Goal: Task Accomplishment & Management: Complete application form

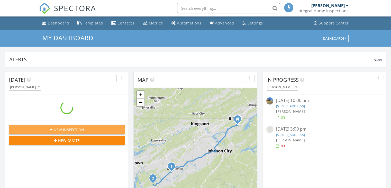
scroll to position [2, 3]
click at [59, 129] on span "New Inspection" at bounding box center [69, 129] width 30 height 5
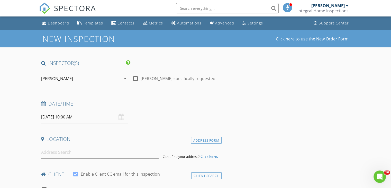
click at [63, 120] on input "08/28/2025 10:00 AM" at bounding box center [84, 117] width 87 height 13
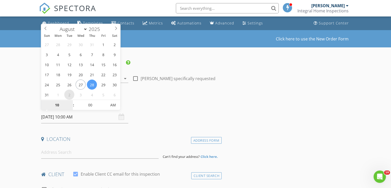
select select "8"
type input "09/02/2025 10:00 AM"
type input "11"
type input "[DATE] 11:00 AM"
click at [72, 103] on span at bounding box center [71, 102] width 4 height 5
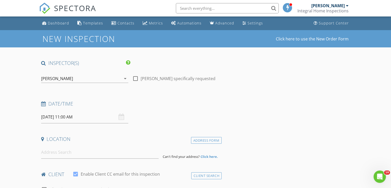
click at [161, 112] on div "Date/Time 09/02/2025 11:00 AM" at bounding box center [130, 111] width 183 height 23
click at [79, 149] on input at bounding box center [100, 152] width 118 height 13
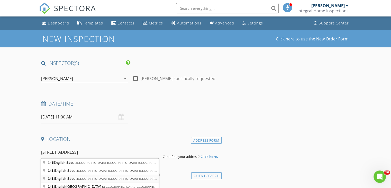
type input "141 English Street, Newport, TN, USA"
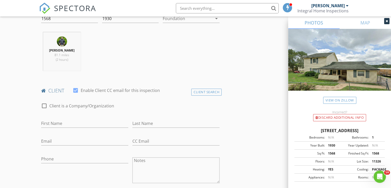
scroll to position [206, 0]
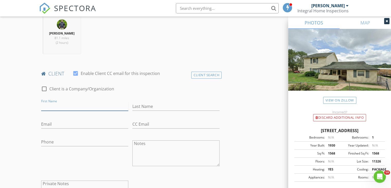
click at [65, 108] on input "First Name" at bounding box center [84, 106] width 87 height 8
type input "Kara"
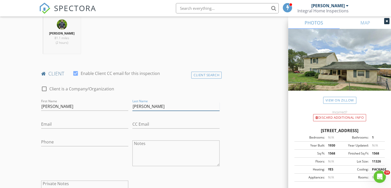
type input "Strickland"
click at [53, 125] on input "Email" at bounding box center [84, 124] width 87 height 8
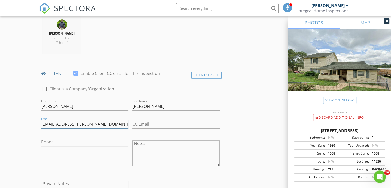
type input "karac.strickland@gmail.com"
click at [88, 139] on input "Phone" at bounding box center [84, 142] width 87 height 8
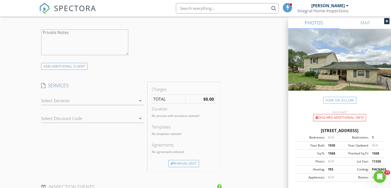
scroll to position [360, 0]
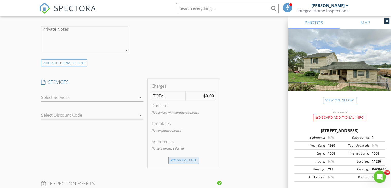
type input "423-237-2667"
click at [185, 158] on div "Manual Edit" at bounding box center [184, 159] width 31 height 7
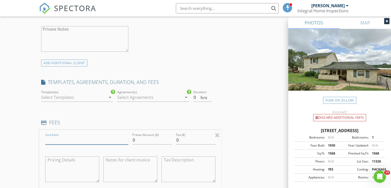
click at [75, 141] on input "Line Item" at bounding box center [86, 140] width 83 height 8
type input "Residential Inspection"
click at [148, 139] on input "0" at bounding box center [151, 140] width 39 height 8
type input "725.00"
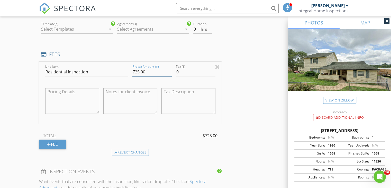
scroll to position [386, 0]
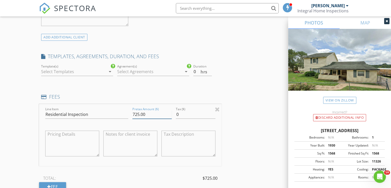
drag, startPoint x: 155, startPoint y: 114, endPoint x: 125, endPoint y: 117, distance: 30.2
click at [125, 117] on div "Line Item Residential Inspection Pretax Amount ($) 725.00 Tax ($) 0" at bounding box center [130, 135] width 183 height 62
type input "600"
click at [60, 184] on div "Fee" at bounding box center [52, 186] width 27 height 9
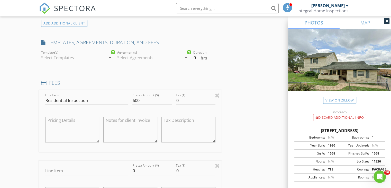
scroll to position [412, 0]
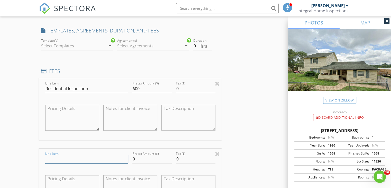
click at [75, 158] on input "Line Item" at bounding box center [86, 159] width 83 height 8
type input "Transit Fee"
click at [141, 158] on input "0" at bounding box center [151, 159] width 39 height 8
type input "125"
click at [262, 109] on div "INSPECTOR(S) check_box Joshua Price PRIMARY Joshua Price arrow_drop_down check_…" at bounding box center [195, 170] width 313 height 1045
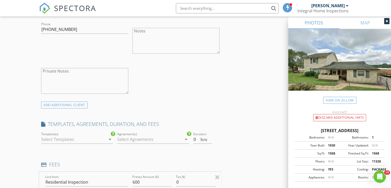
scroll to position [334, 0]
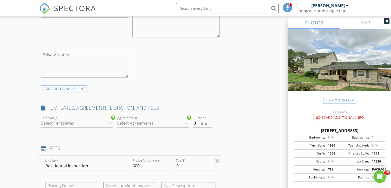
click at [110, 121] on icon "arrow_drop_down" at bounding box center [110, 123] width 6 height 6
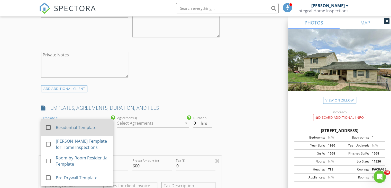
click at [85, 127] on div "Residential Template" at bounding box center [82, 127] width 53 height 6
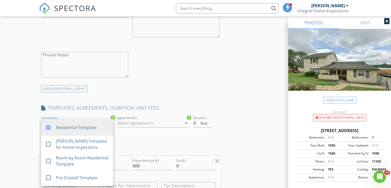
click at [184, 122] on icon "arrow_drop_down" at bounding box center [186, 123] width 6 height 6
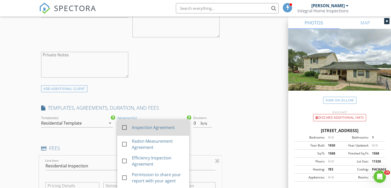
click at [136, 127] on div "Inspection Agreement" at bounding box center [158, 127] width 53 height 6
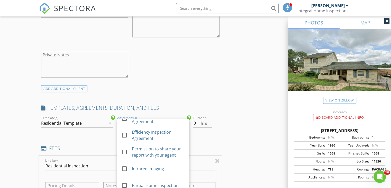
scroll to position [51, 0]
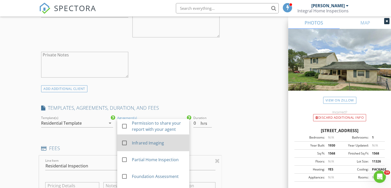
click at [142, 140] on div "Infrared Imaging" at bounding box center [158, 143] width 53 height 6
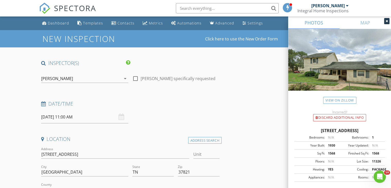
scroll to position [26, 0]
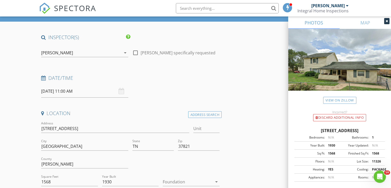
click at [59, 91] on input "09/02/2025 11:00 AM" at bounding box center [84, 91] width 87 height 13
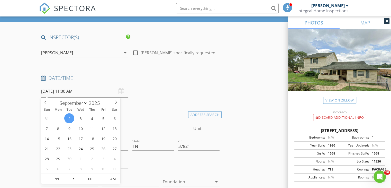
click at [180, 87] on div "Date/Time 09/02/2025 11:00 AM" at bounding box center [130, 86] width 183 height 23
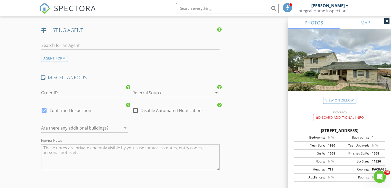
scroll to position [926, 0]
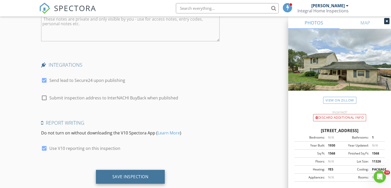
click at [134, 176] on div "Save Inspection" at bounding box center [130, 176] width 36 height 5
